Goal: Transaction & Acquisition: Obtain resource

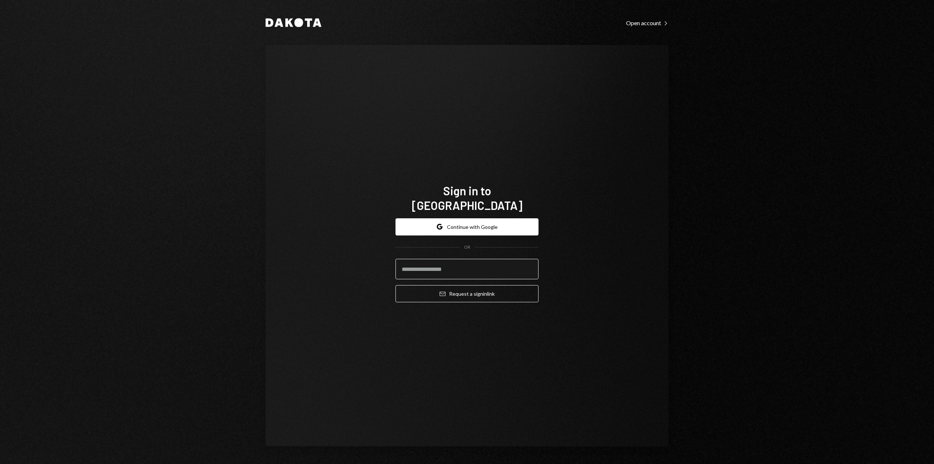
click at [436, 266] on input "email" at bounding box center [466, 269] width 143 height 20
type input "**********"
click at [442, 291] on icon "Email" at bounding box center [443, 294] width 6 height 6
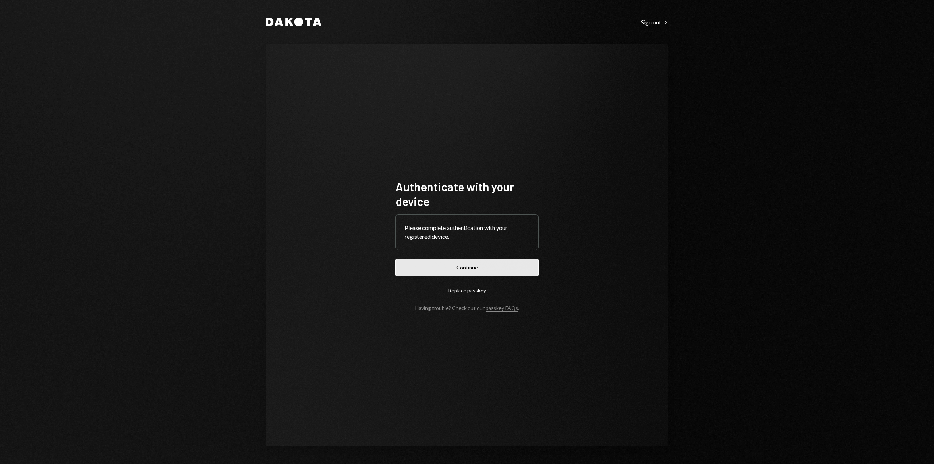
click at [459, 274] on button "Continue" at bounding box center [466, 267] width 143 height 17
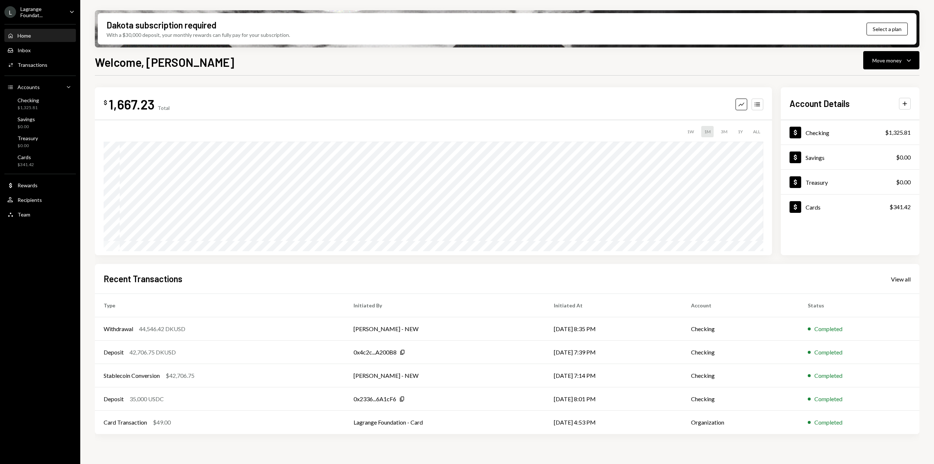
click at [27, 37] on div "Home" at bounding box center [24, 35] width 13 height 6
click at [816, 138] on div "Dollar Checking" at bounding box center [809, 133] width 40 height 12
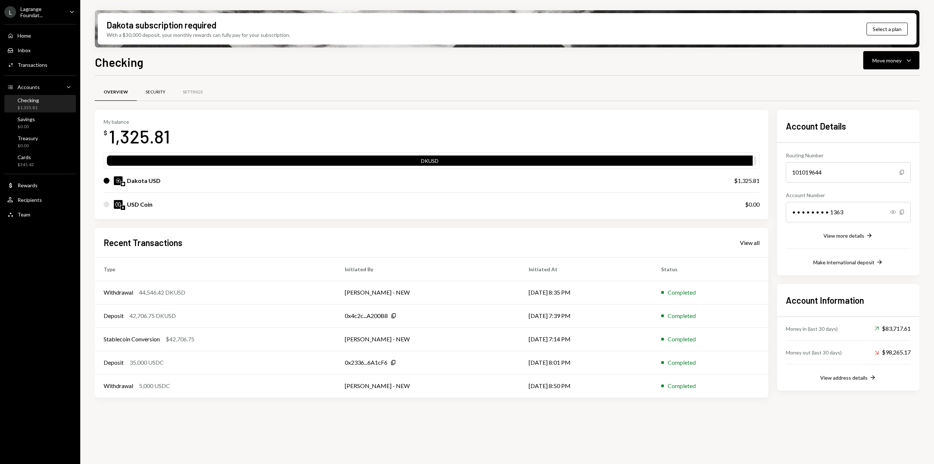
click at [162, 95] on div "Security" at bounding box center [156, 92] width 20 height 6
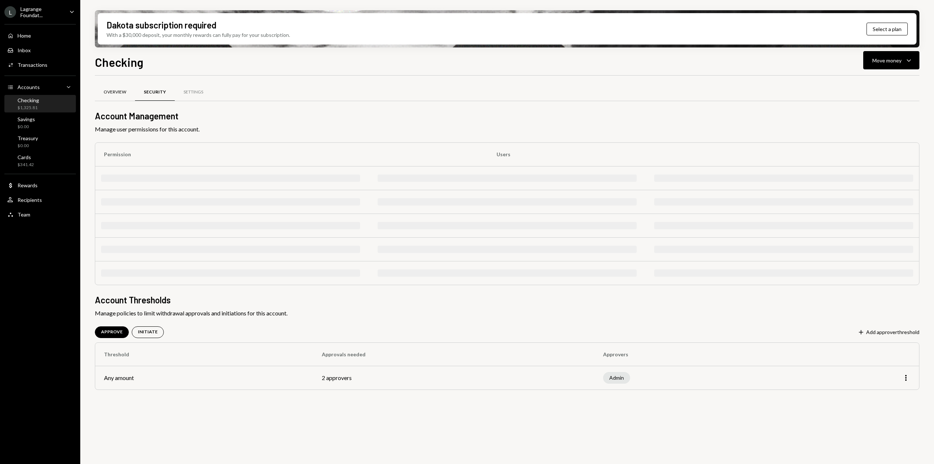
click at [118, 91] on div "Overview" at bounding box center [115, 92] width 23 height 6
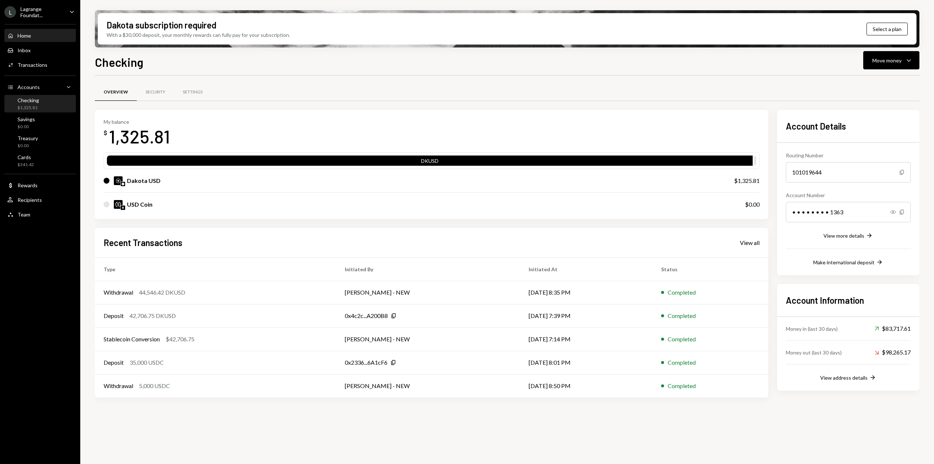
click at [24, 35] on div "Home" at bounding box center [24, 35] width 13 height 6
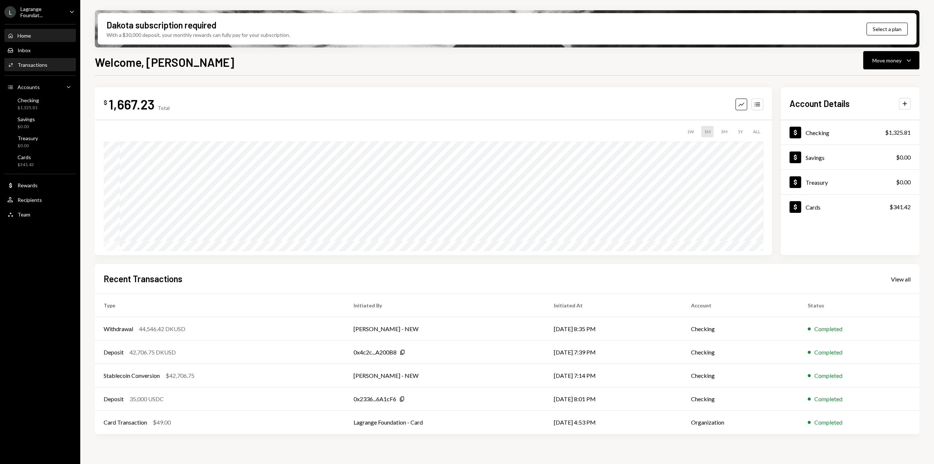
click at [28, 64] on div "Transactions" at bounding box center [33, 65] width 30 height 6
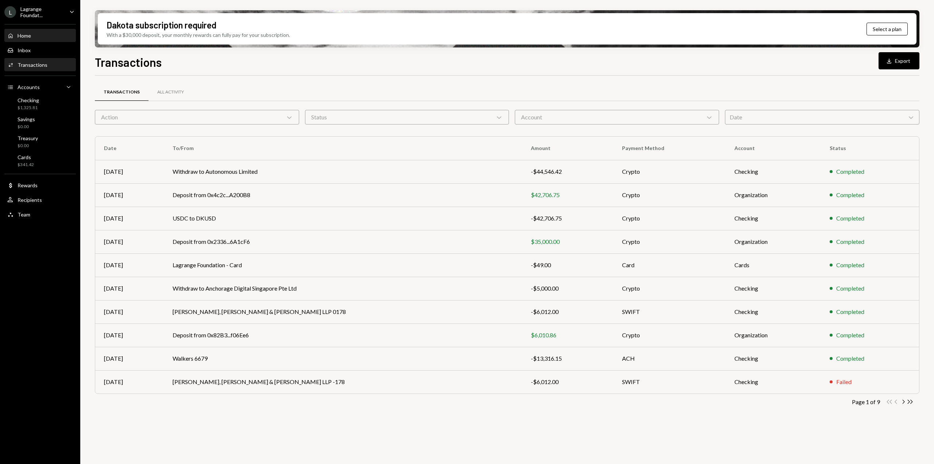
click at [34, 38] on div "Home Home" at bounding box center [40, 35] width 66 height 7
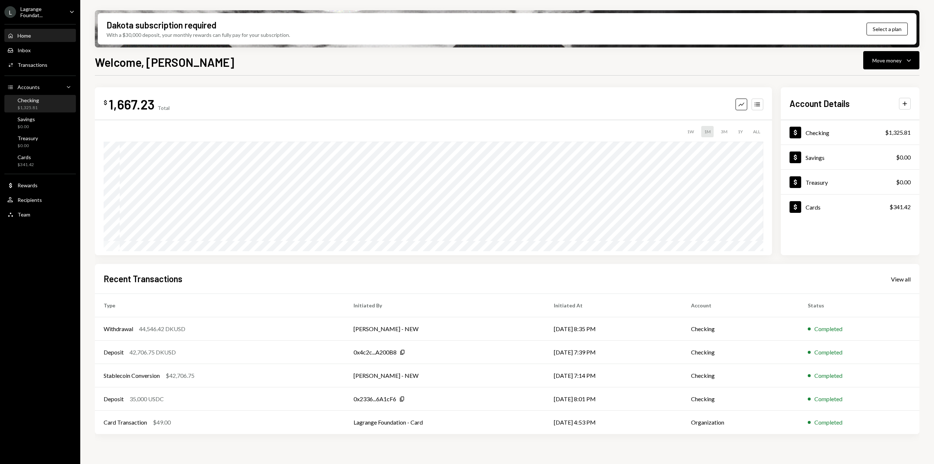
click at [37, 104] on div "Checking $1,325.81" at bounding box center [29, 104] width 22 height 14
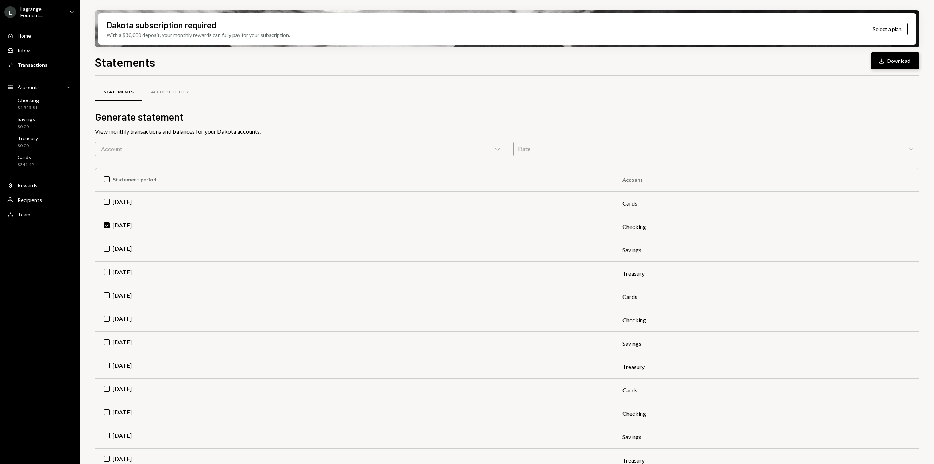
click at [890, 64] on button "Download Download" at bounding box center [895, 60] width 49 height 17
click at [327, 120] on h2 "Generate statement" at bounding box center [507, 117] width 824 height 14
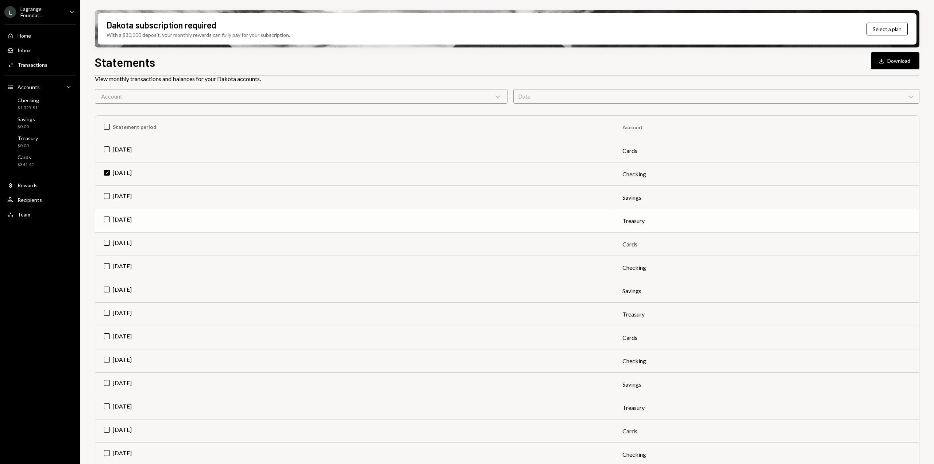
scroll to position [65, 0]
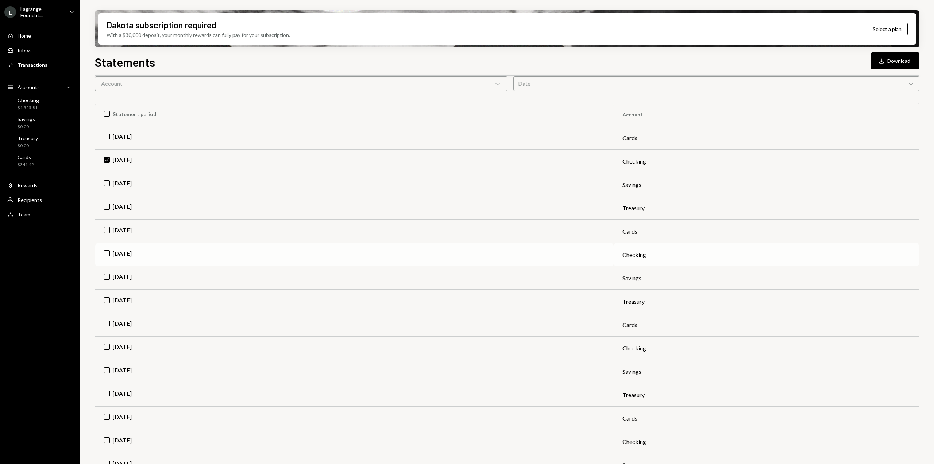
click at [107, 254] on td "[DATE]" at bounding box center [354, 254] width 518 height 23
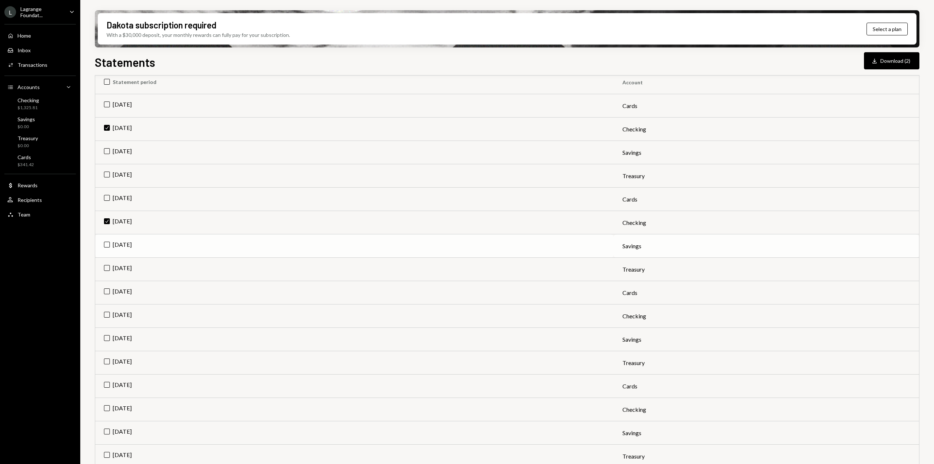
scroll to position [98, 0]
click at [109, 315] on td "[DATE]" at bounding box center [354, 315] width 518 height 23
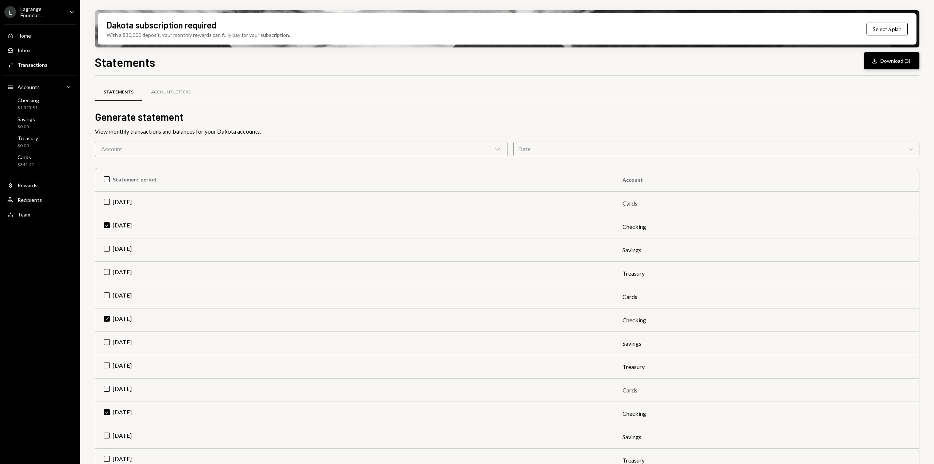
click at [890, 58] on button "Download Download (3)" at bounding box center [891, 60] width 55 height 17
click at [37, 102] on div "Checking" at bounding box center [29, 100] width 22 height 6
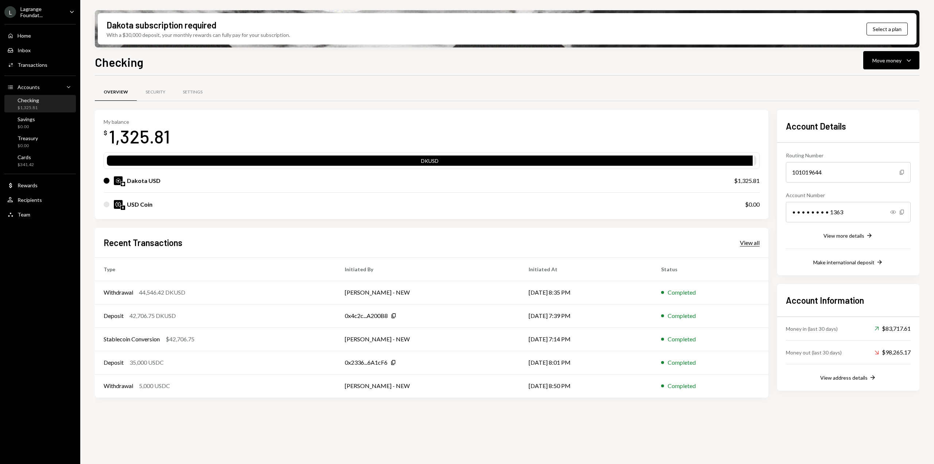
click at [746, 243] on div "View all" at bounding box center [750, 242] width 20 height 7
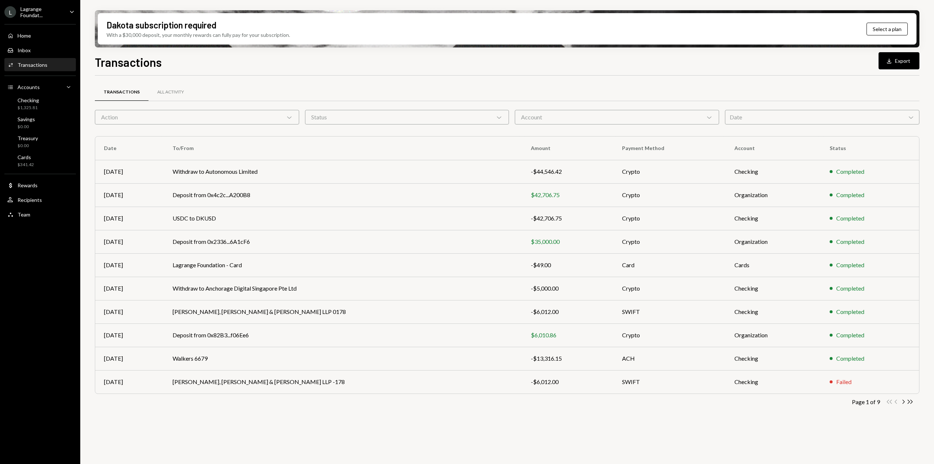
click at [281, 116] on div "Action Chevron Down" at bounding box center [197, 117] width 204 height 15
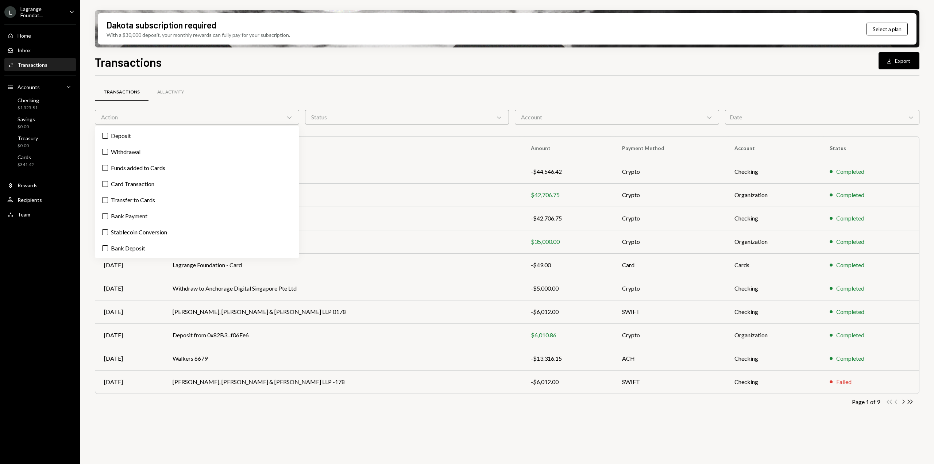
click at [281, 116] on div "Action Chevron Down" at bounding box center [197, 117] width 204 height 15
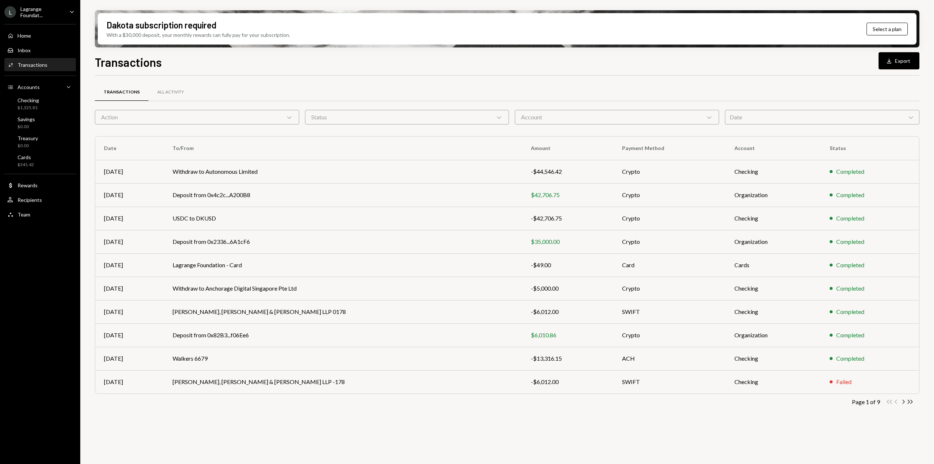
click at [356, 114] on div "Status Chevron Down" at bounding box center [407, 117] width 204 height 15
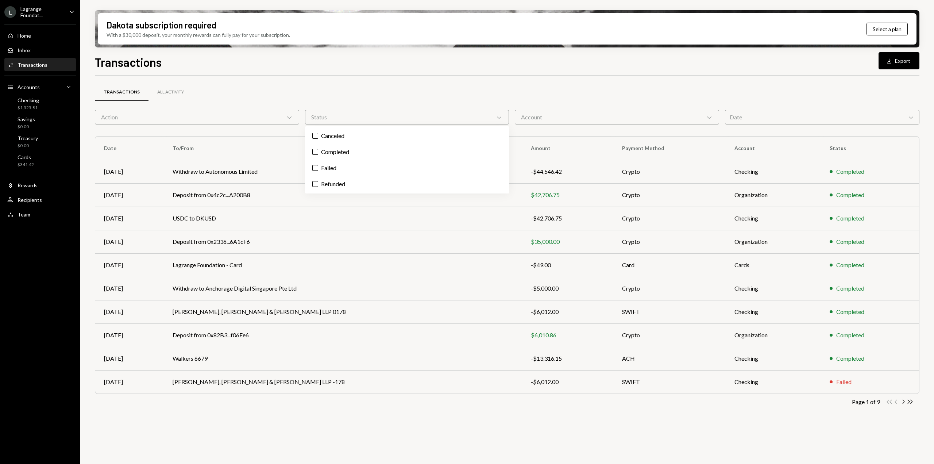
click at [569, 120] on div "Account Chevron Down" at bounding box center [617, 117] width 204 height 15
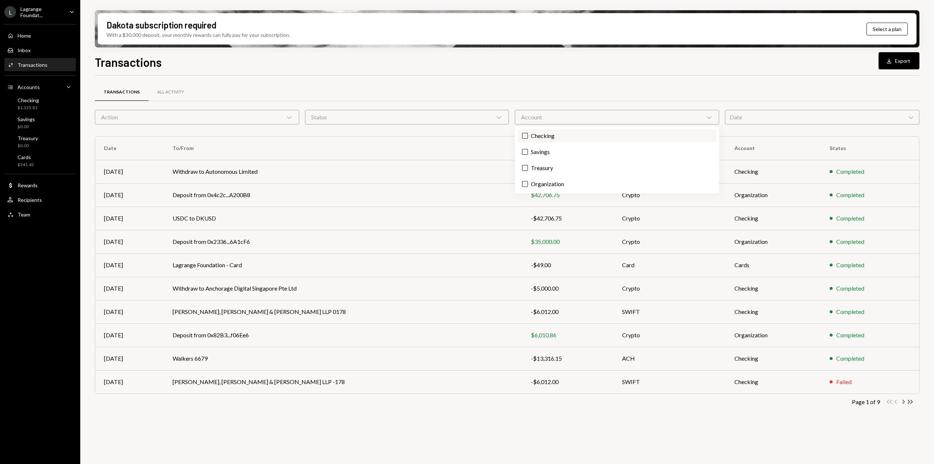
click at [556, 140] on label "Checking" at bounding box center [617, 135] width 198 height 13
click at [528, 139] on button "Checking" at bounding box center [525, 136] width 6 height 6
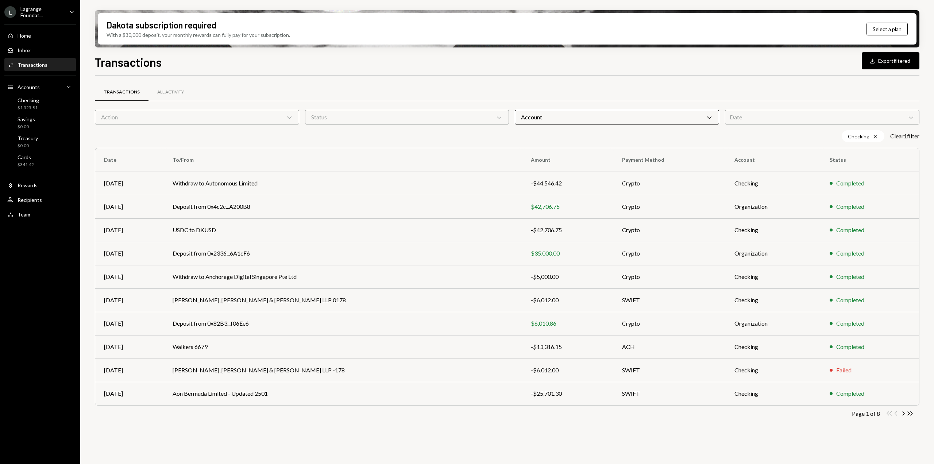
click at [737, 116] on div "Date Chevron Down" at bounding box center [822, 117] width 195 height 15
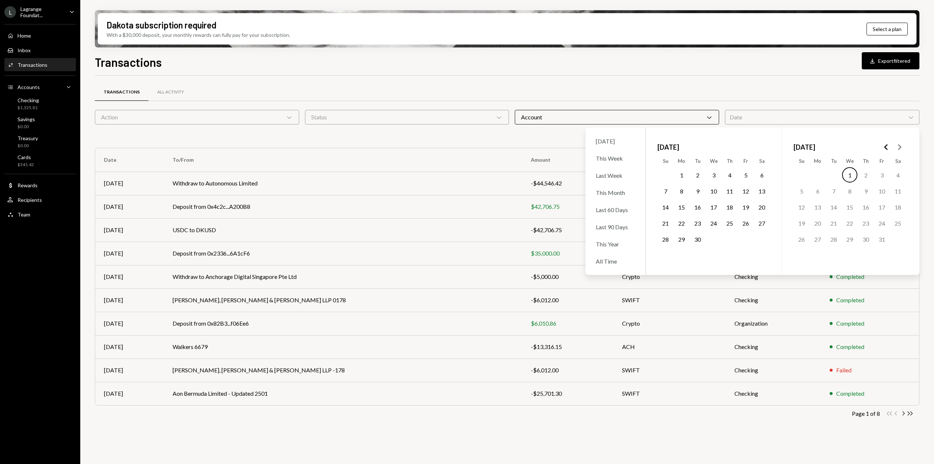
click at [884, 144] on icon "Go to the Previous Month" at bounding box center [886, 147] width 9 height 9
click at [901, 148] on icon "Go to the Next Month" at bounding box center [899, 147] width 9 height 9
click at [698, 174] on button "1" at bounding box center [697, 174] width 15 height 15
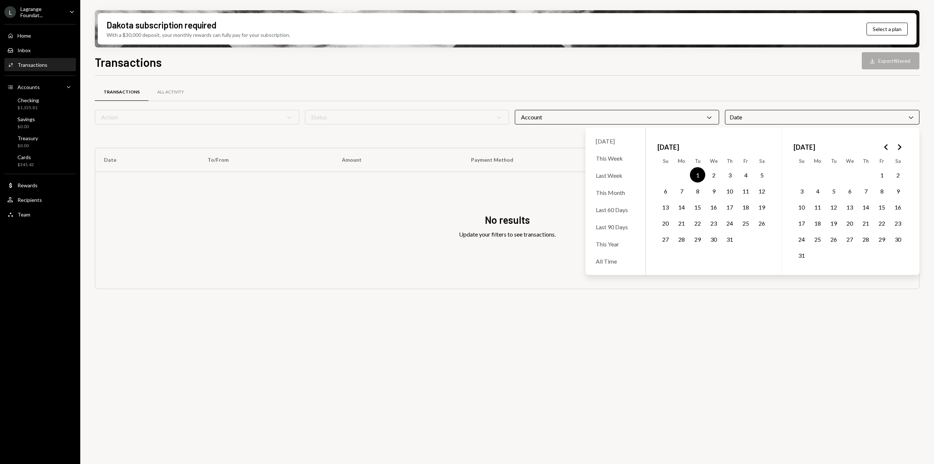
click at [901, 147] on polygon "Go to the Next Month" at bounding box center [900, 147] width 4 height 6
click at [697, 240] on button "30" at bounding box center [697, 238] width 15 height 15
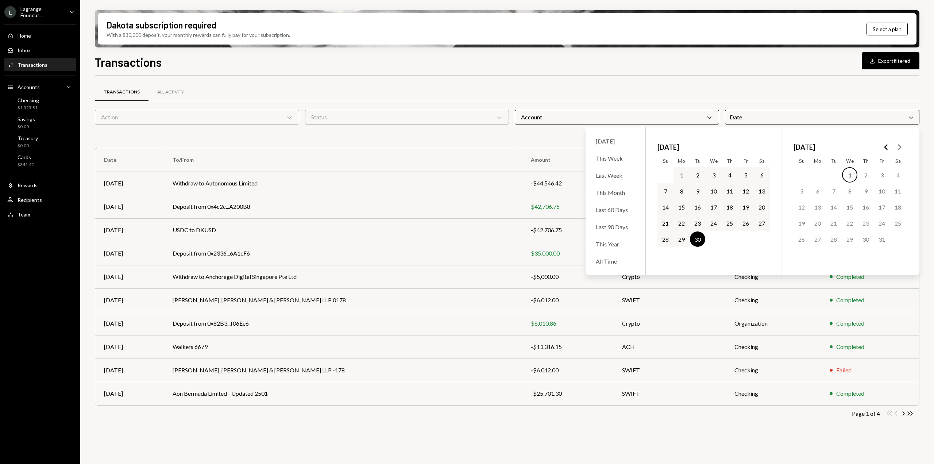
click at [656, 438] on div "Transactions All Activity Action Chevron Down Status Chevron Down Account Chevr…" at bounding box center [507, 274] width 824 height 397
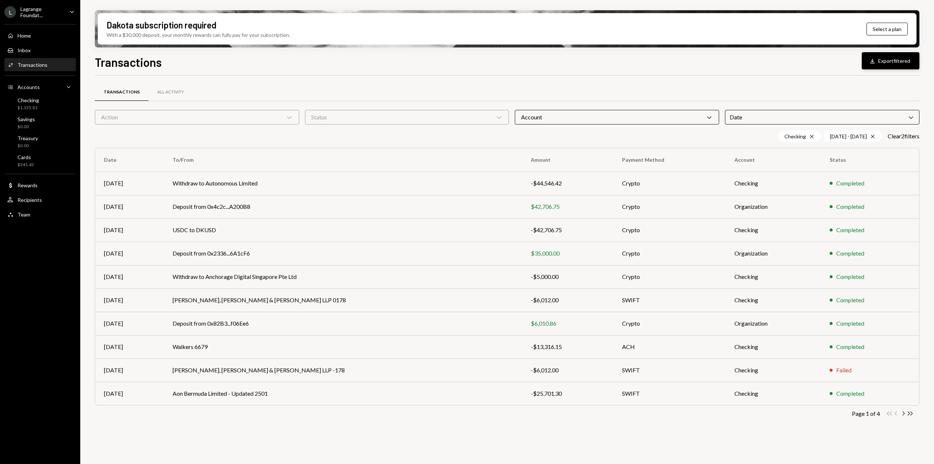
click at [892, 62] on button "Download Export filtered" at bounding box center [891, 60] width 58 height 17
click at [50, 15] on div "Lagrange Foundat..." at bounding box center [41, 12] width 43 height 12
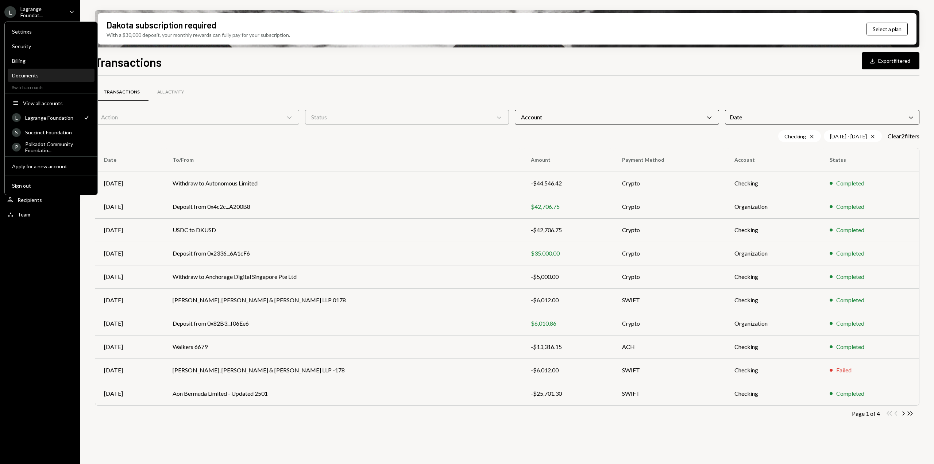
click at [37, 76] on div "Documents" at bounding box center [51, 75] width 78 height 6
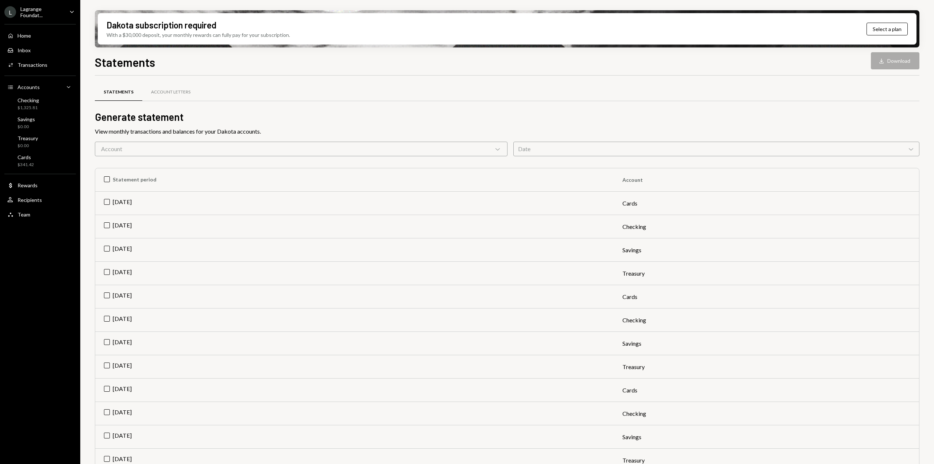
click at [441, 147] on div "Account Chevron Down" at bounding box center [301, 149] width 413 height 15
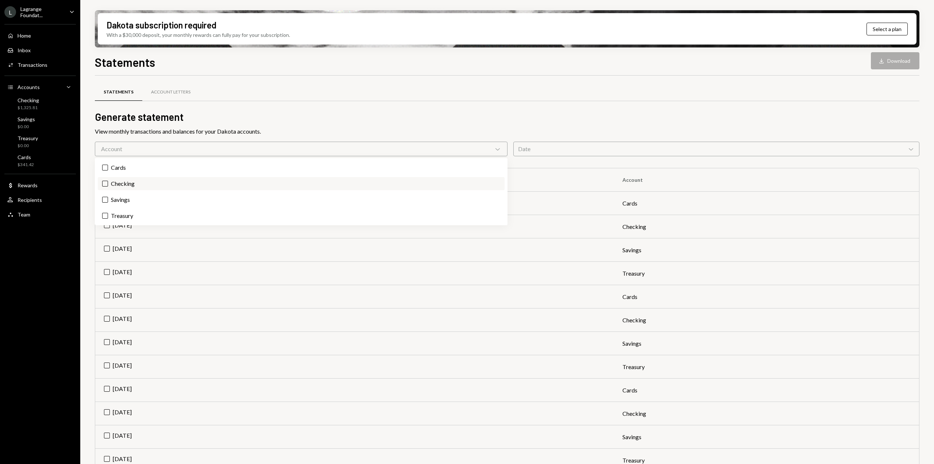
click at [225, 187] on label "Checking" at bounding box center [301, 183] width 407 height 13
click at [108, 186] on button "Checking" at bounding box center [105, 184] width 6 height 6
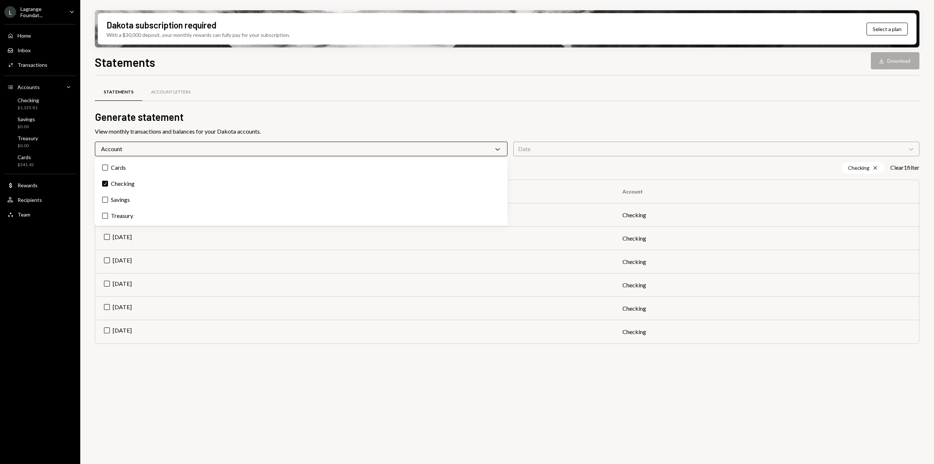
click at [399, 389] on div "Statements Account Letters Generate statement View monthly transactions and bal…" at bounding box center [507, 274] width 824 height 397
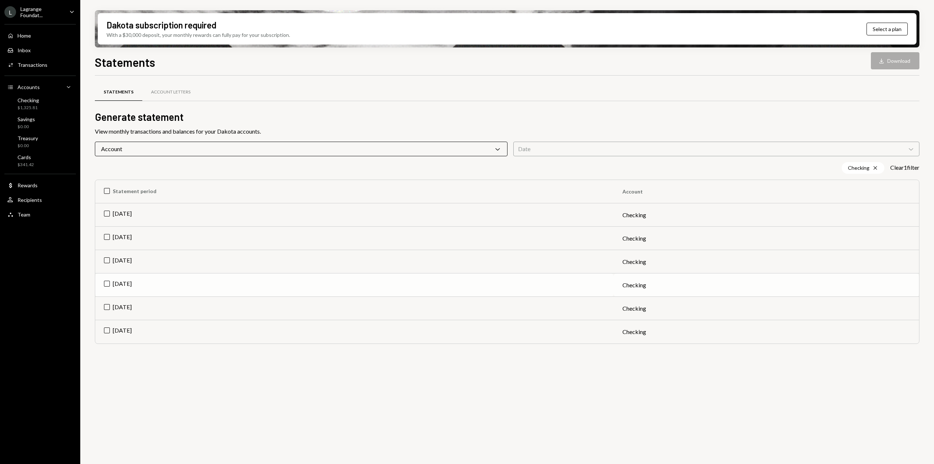
click at [109, 281] on td "[DATE]" at bounding box center [354, 284] width 518 height 23
click at [106, 307] on td "[DATE]" at bounding box center [354, 308] width 518 height 23
click at [107, 331] on td "[DATE]" at bounding box center [354, 331] width 518 height 23
click at [894, 60] on button "Download Download (3)" at bounding box center [891, 60] width 55 height 17
